Goal: Information Seeking & Learning: Find specific fact

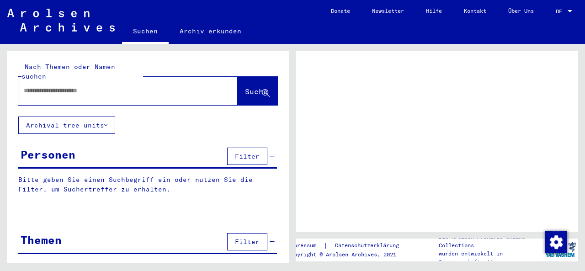
click at [56, 86] on input "text" at bounding box center [120, 91] width 192 height 10
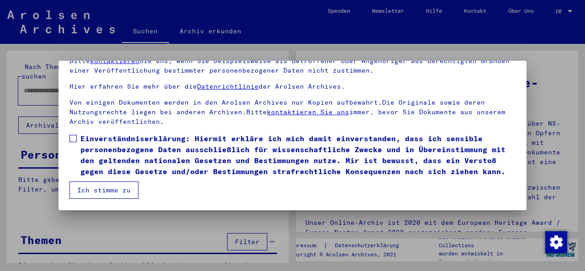
scroll to position [73, 0]
click at [76, 141] on span at bounding box center [72, 138] width 7 height 7
click at [94, 199] on mat-dialog-container "Herzlich Willkommen im Online-Archiv der Arolsen Archives. Unsere Nutzungsbedin…" at bounding box center [293, 135] width 468 height 149
click at [90, 191] on button "Ich stimme zu" at bounding box center [103, 189] width 69 height 17
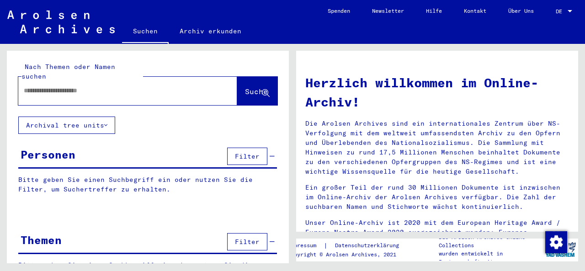
click at [32, 86] on input "text" at bounding box center [117, 91] width 186 height 10
type input "**********"
click at [248, 87] on span "Suche" at bounding box center [256, 91] width 23 height 9
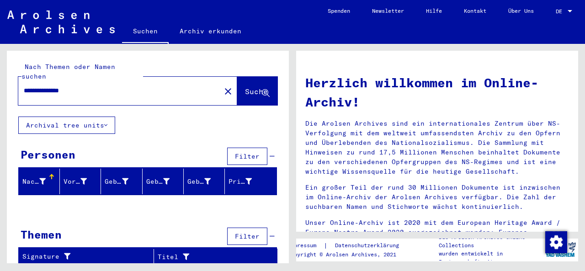
click at [53, 169] on mat-header-cell "Nachname" at bounding box center [39, 182] width 41 height 26
click at [100, 119] on button "Archival tree units" at bounding box center [66, 125] width 97 height 17
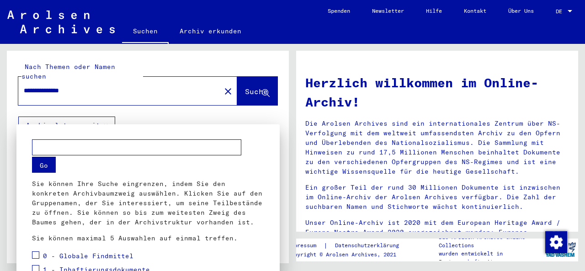
click at [53, 143] on input "text" at bounding box center [136, 147] width 209 height 16
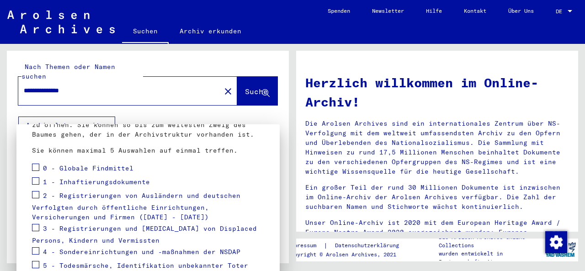
type input "**********"
click at [33, 181] on span at bounding box center [35, 180] width 7 height 7
click at [36, 196] on span at bounding box center [35, 194] width 7 height 7
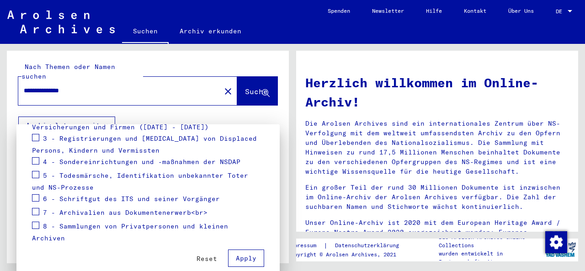
scroll to position [177, 0]
click at [245, 255] on span "Apply" at bounding box center [246, 259] width 21 height 8
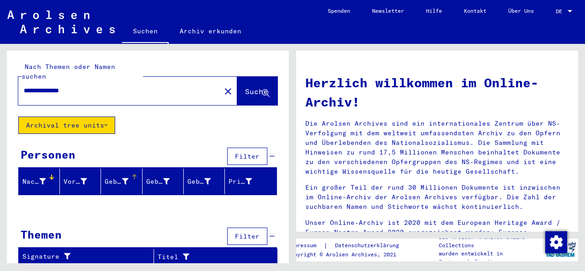
scroll to position [0, 0]
click at [97, 86] on input "**********" at bounding box center [117, 91] width 186 height 10
type input "**********"
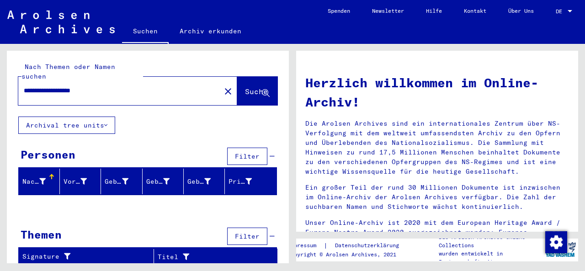
click at [35, 177] on div "Nachname" at bounding box center [33, 182] width 23 height 10
click at [80, 177] on div "Vorname" at bounding box center [75, 182] width 23 height 10
